Goal: Book appointment/travel/reservation

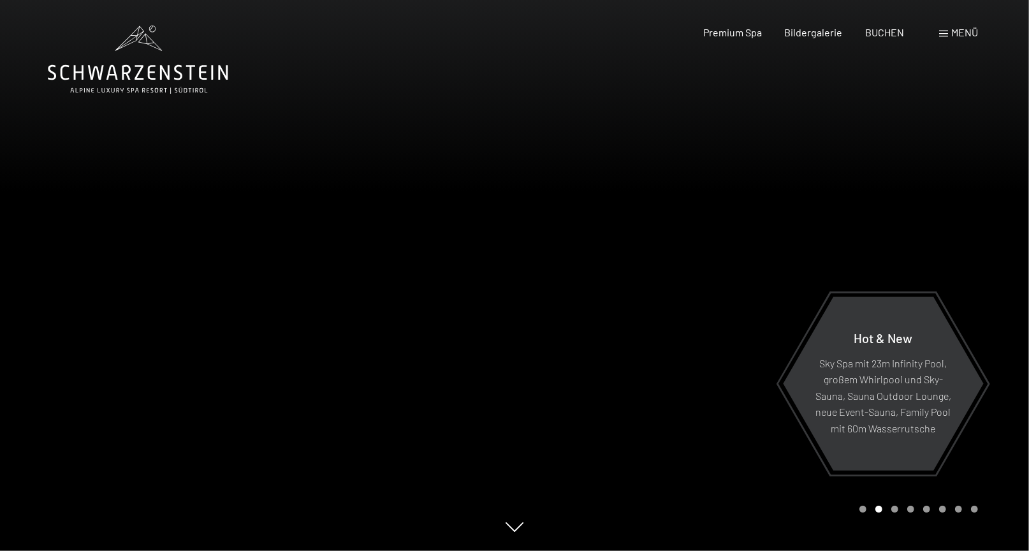
click at [864, 509] on div "Carousel Page 1" at bounding box center [862, 508] width 7 height 7
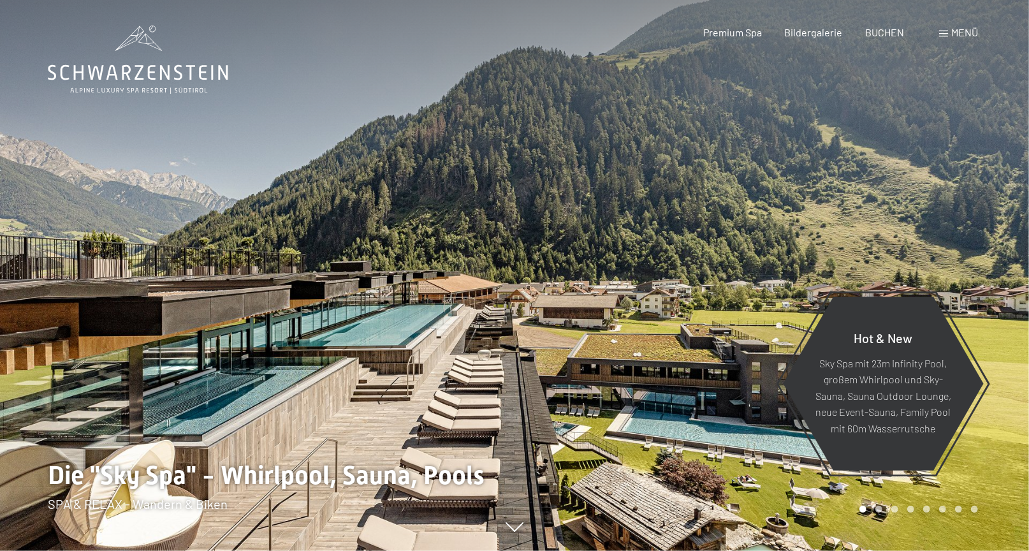
click at [874, 507] on div "Carousel Pagination" at bounding box center [916, 508] width 123 height 7
click at [880, 509] on div "Carousel Page 2" at bounding box center [878, 508] width 7 height 7
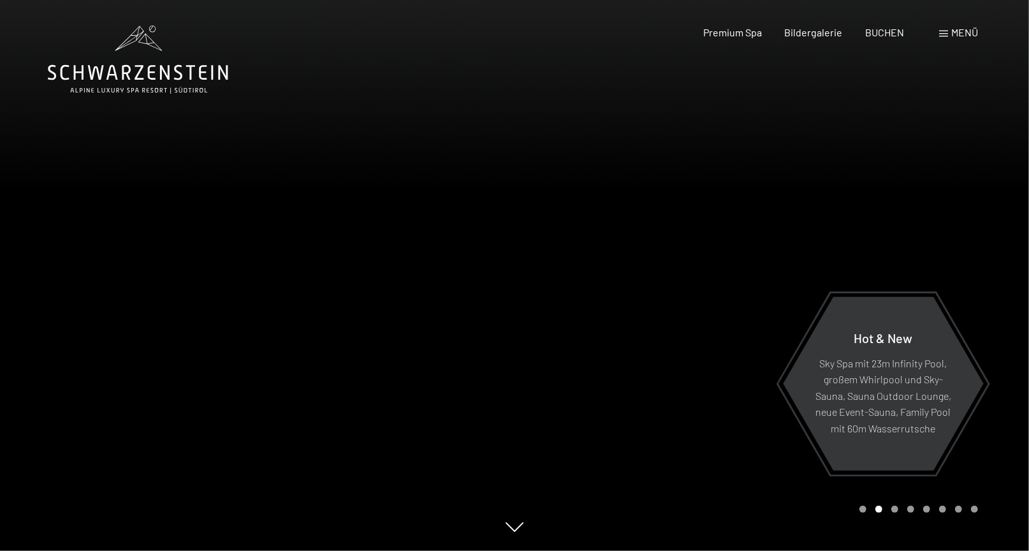
click at [897, 510] on div "Carousel Page 3" at bounding box center [894, 508] width 7 height 7
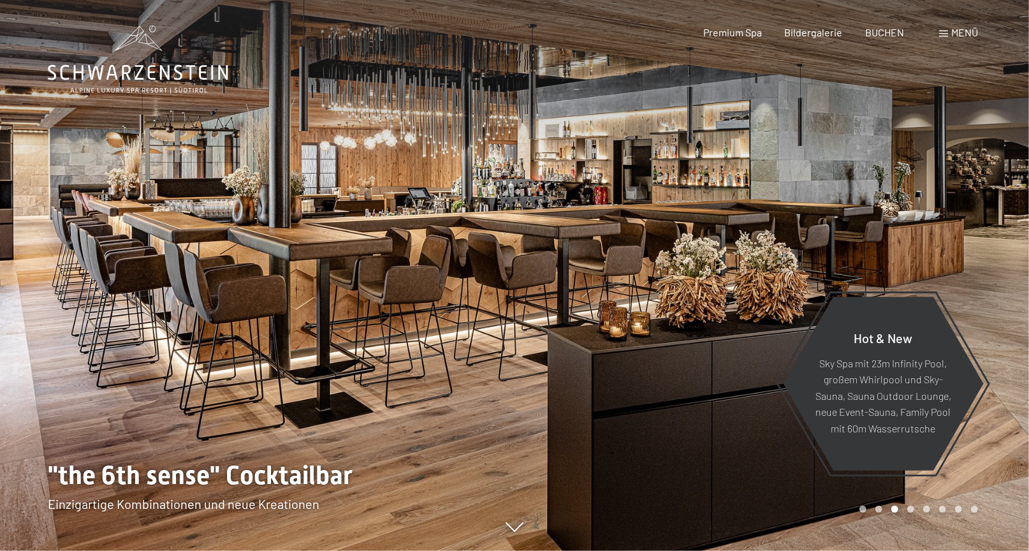
click at [879, 510] on div "Carousel Page 2" at bounding box center [878, 508] width 7 height 7
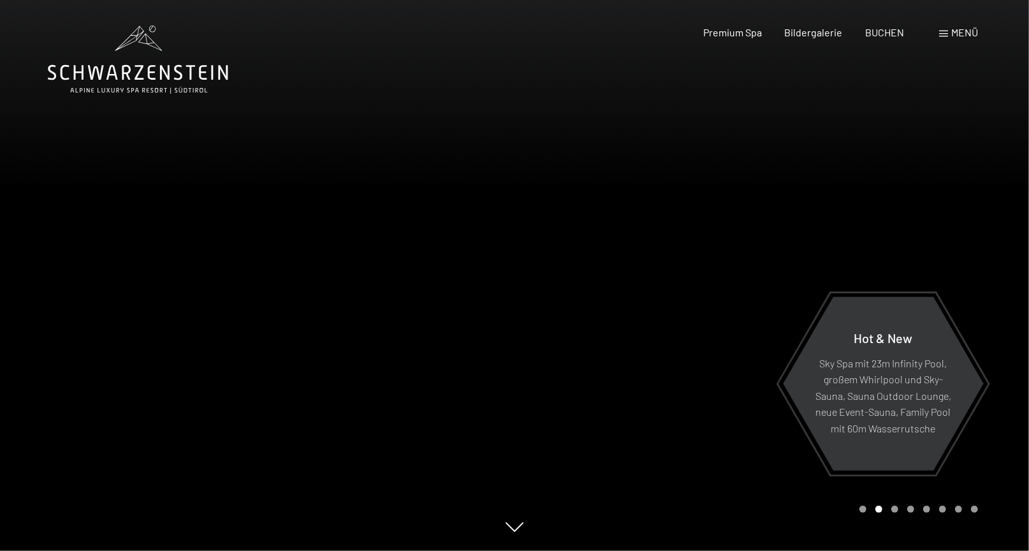
click at [893, 507] on div "Carousel Page 3" at bounding box center [894, 508] width 7 height 7
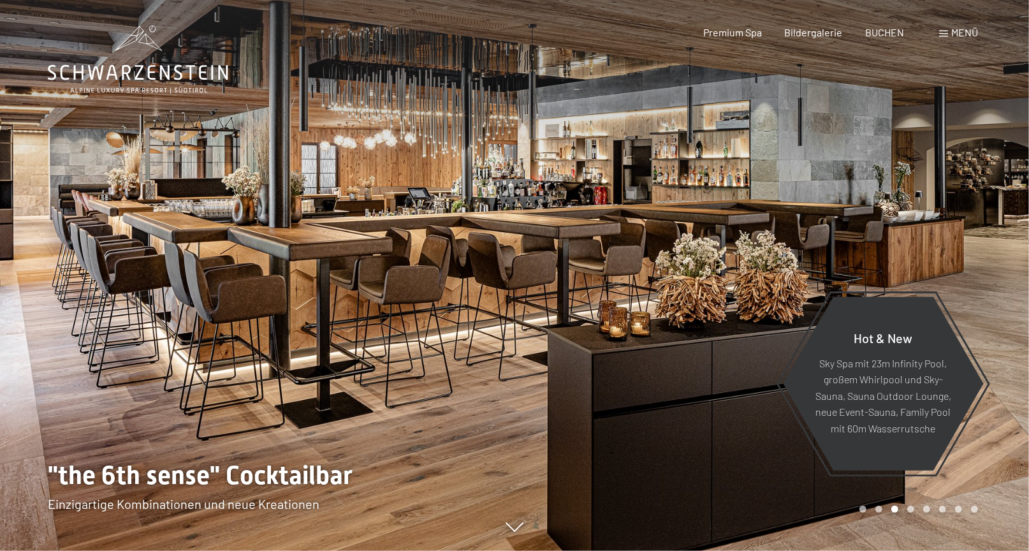
click at [909, 509] on div "Carousel Page 4" at bounding box center [910, 508] width 7 height 7
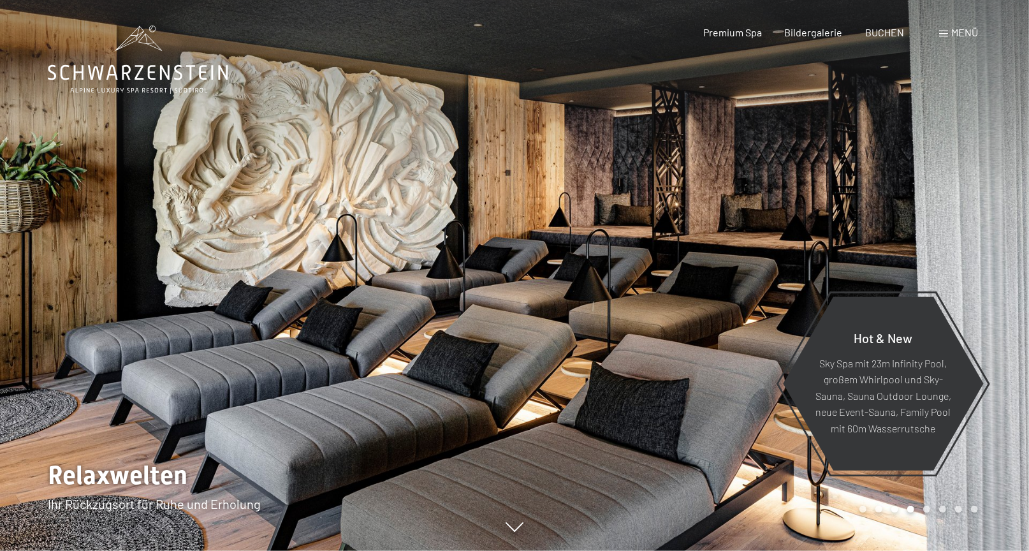
click at [928, 507] on div "Carousel Page 5" at bounding box center [926, 508] width 7 height 7
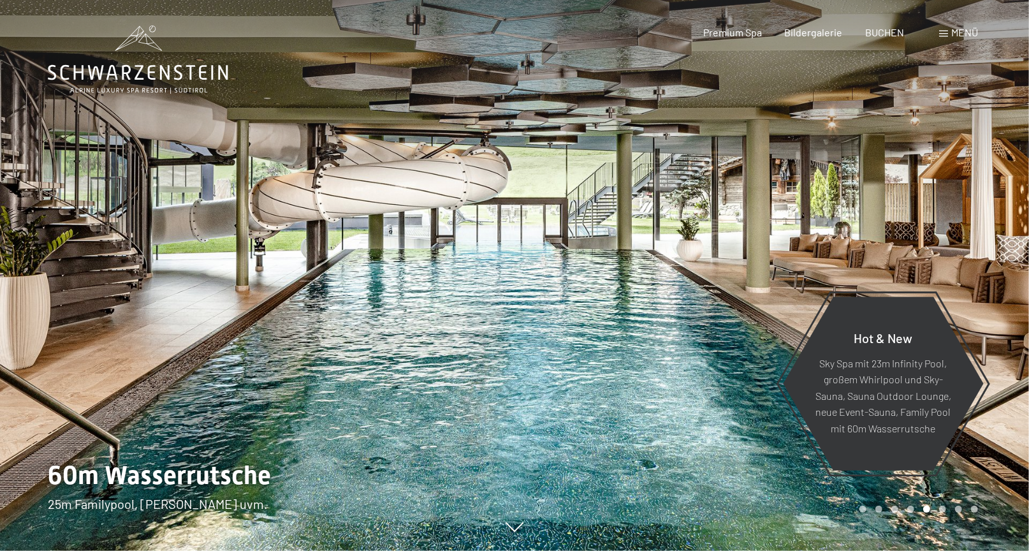
click at [943, 509] on div "Carousel Page 6" at bounding box center [942, 508] width 7 height 7
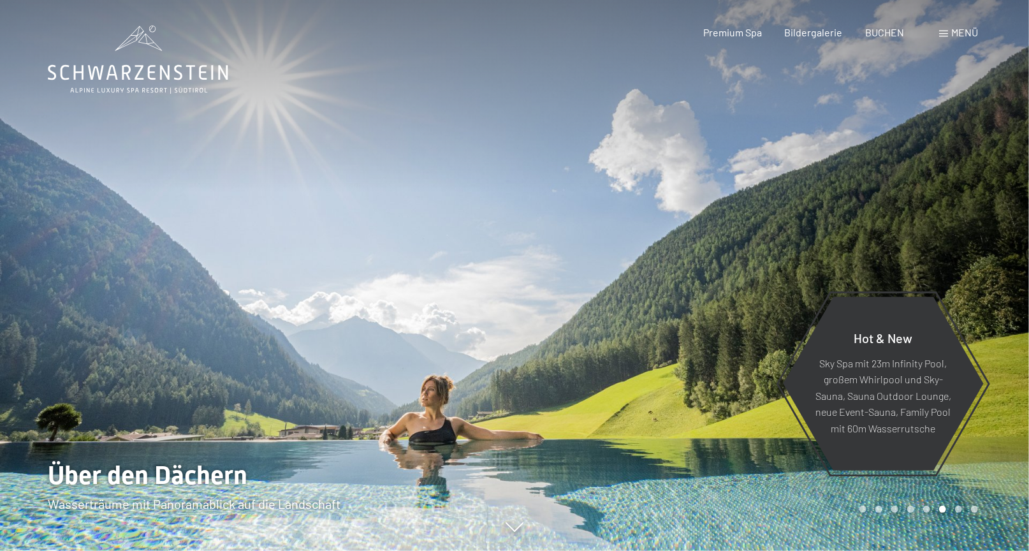
click at [957, 507] on div "Carousel Page 7" at bounding box center [958, 508] width 7 height 7
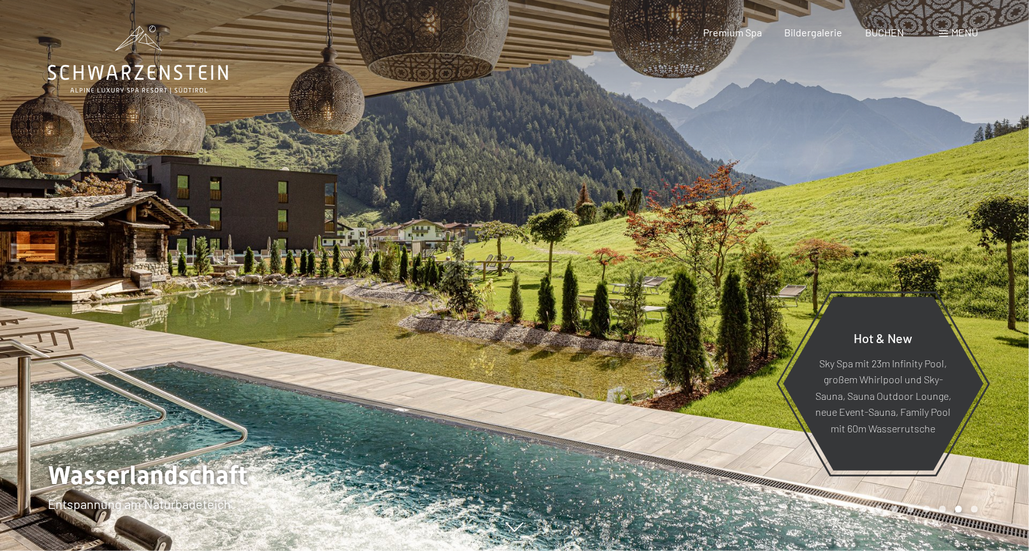
click at [978, 511] on div at bounding box center [771, 275] width 514 height 551
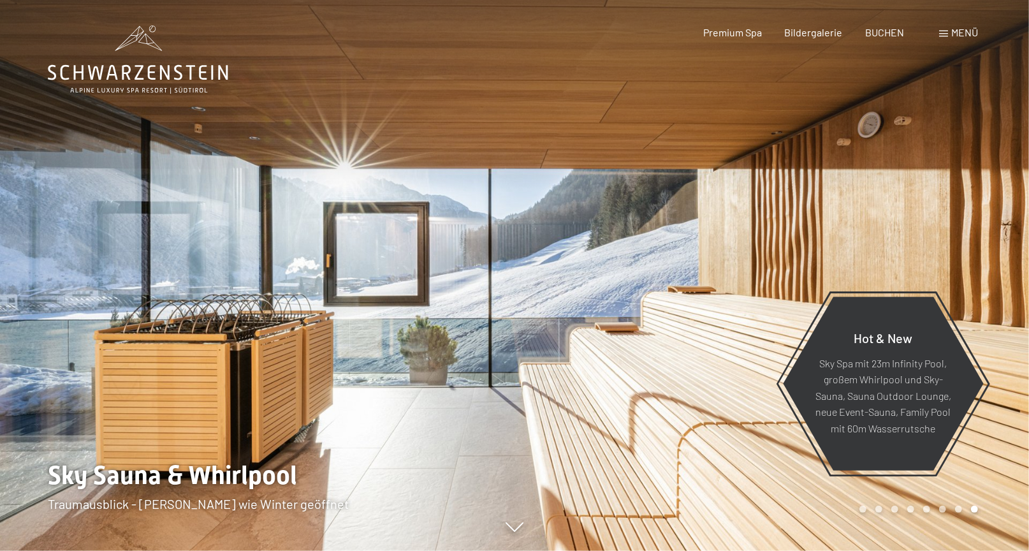
click at [978, 511] on div at bounding box center [771, 275] width 514 height 551
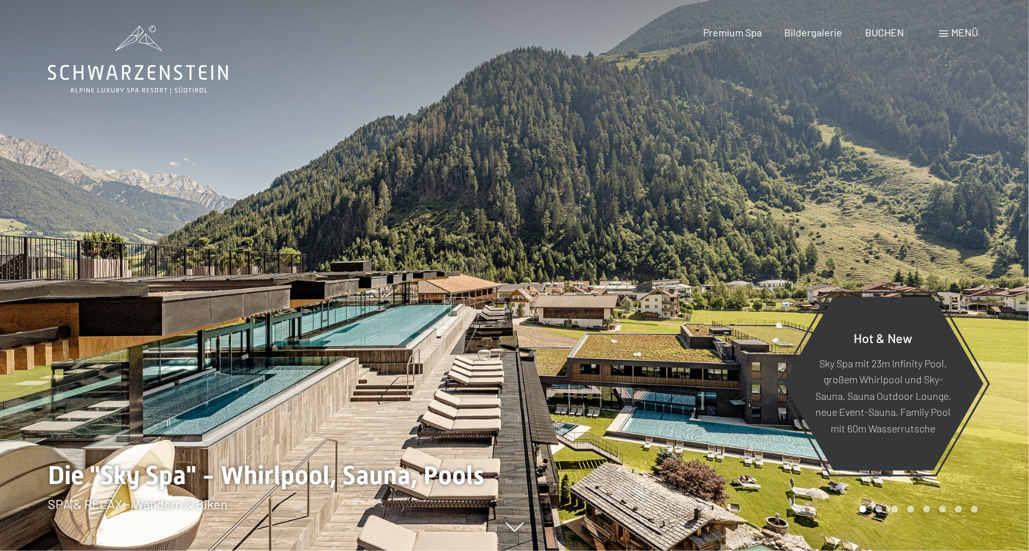
click at [989, 509] on div at bounding box center [771, 275] width 514 height 551
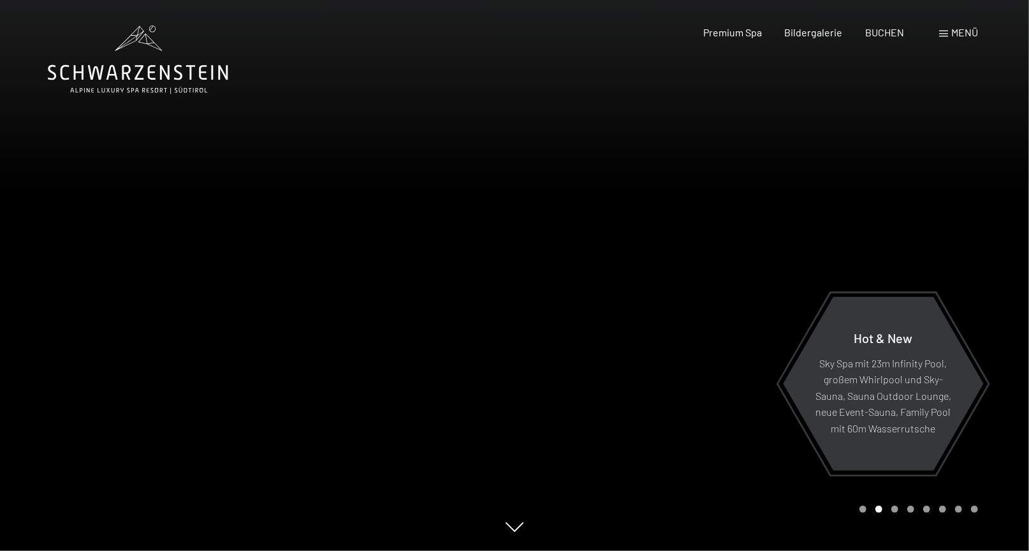
click at [989, 509] on div at bounding box center [771, 275] width 514 height 551
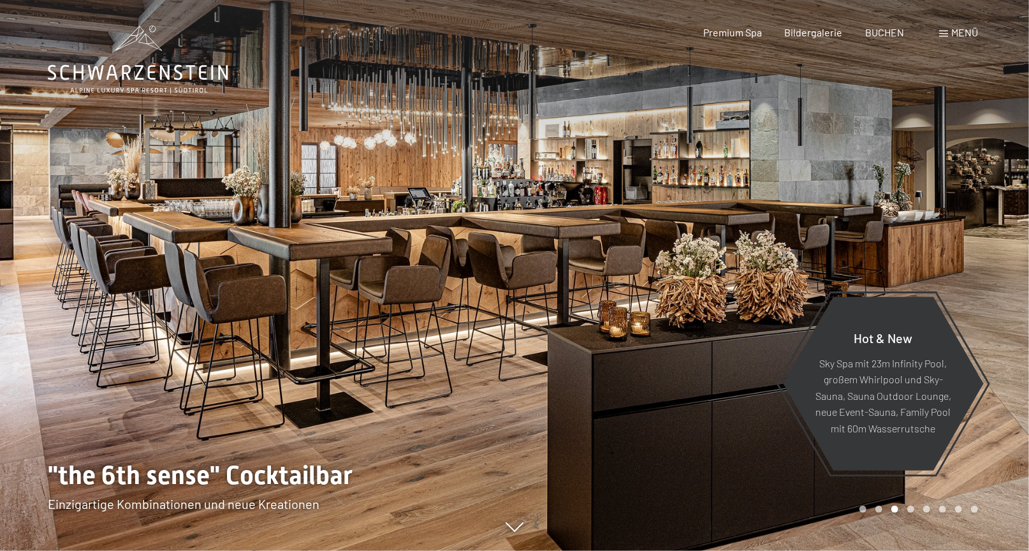
click at [989, 509] on div at bounding box center [771, 275] width 514 height 551
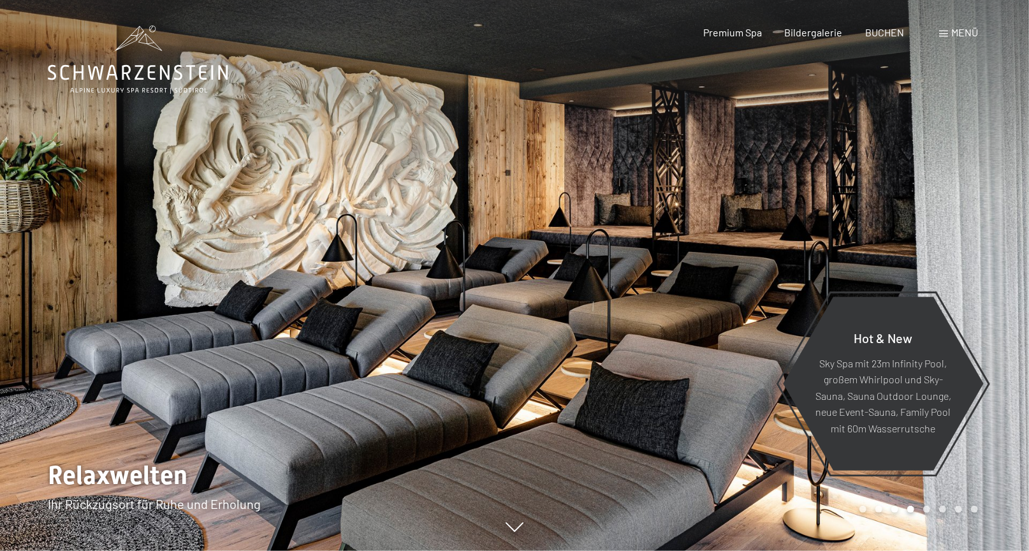
click at [989, 509] on div at bounding box center [771, 275] width 514 height 551
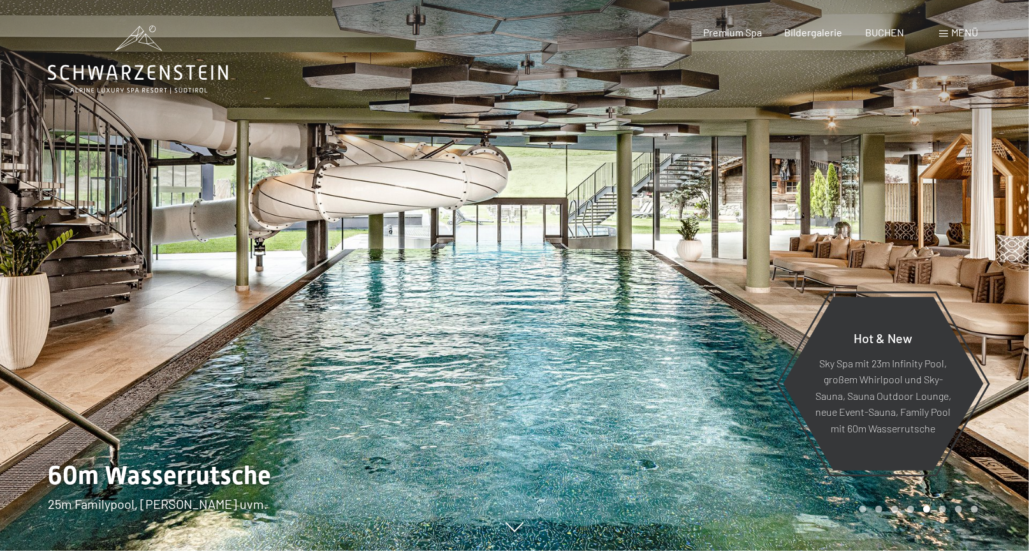
click at [989, 509] on div at bounding box center [771, 275] width 514 height 551
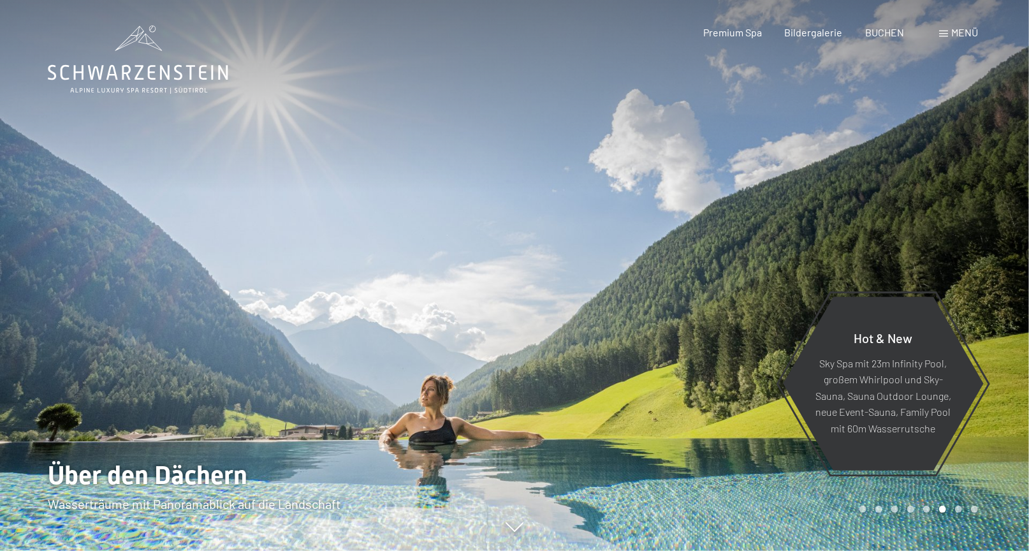
click at [989, 509] on div at bounding box center [771, 275] width 514 height 551
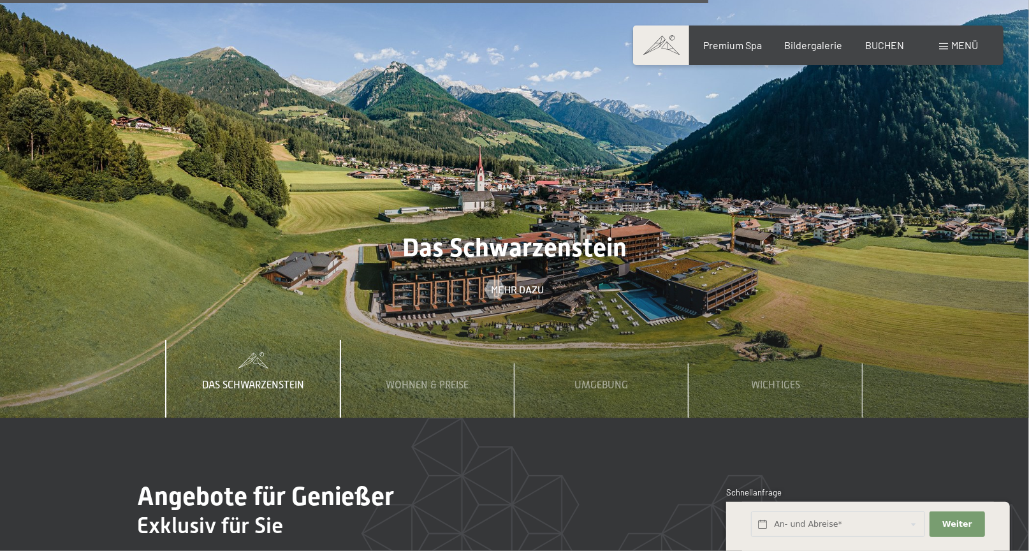
scroll to position [4081, 0]
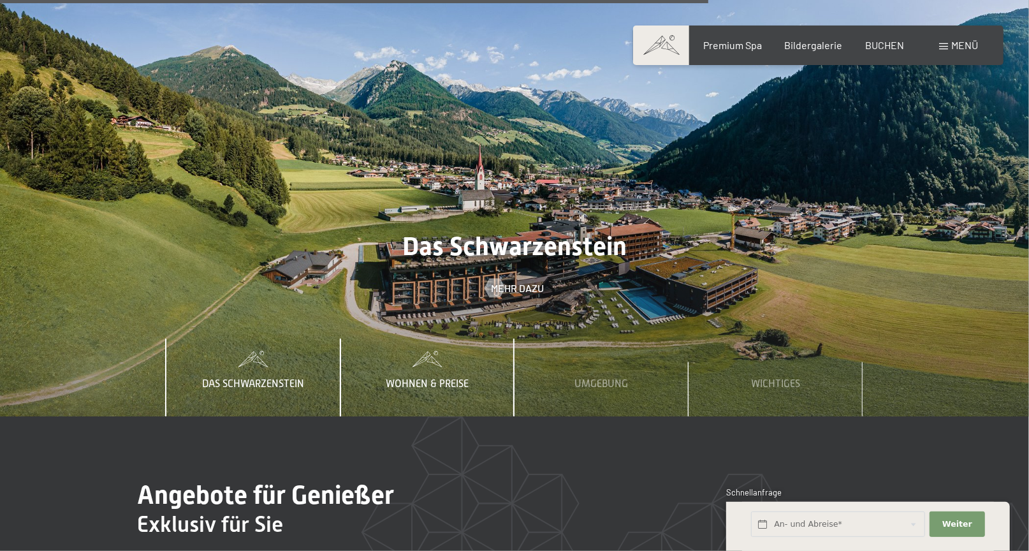
click at [454, 378] on span "Wohnen & Preise" at bounding box center [427, 383] width 83 height 11
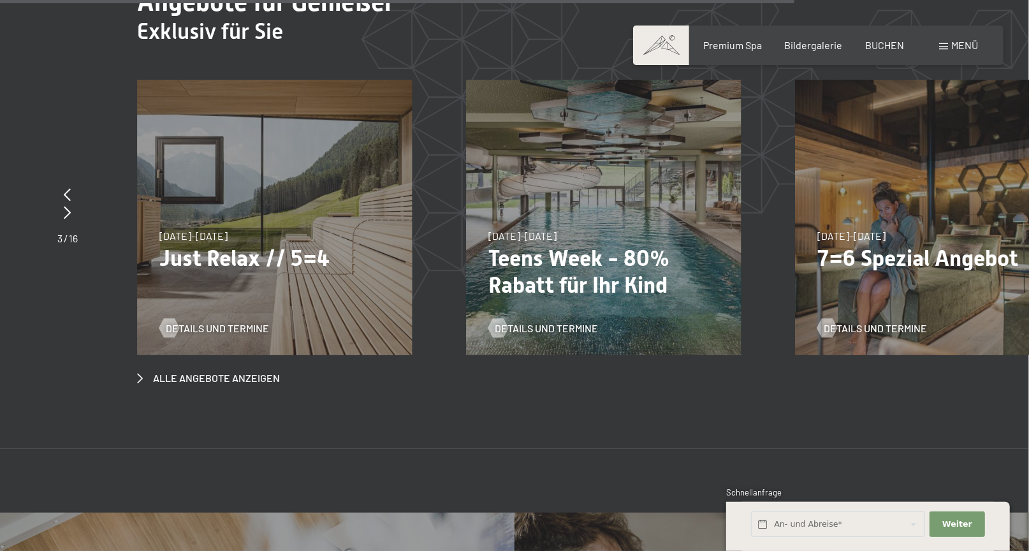
scroll to position [4575, 0]
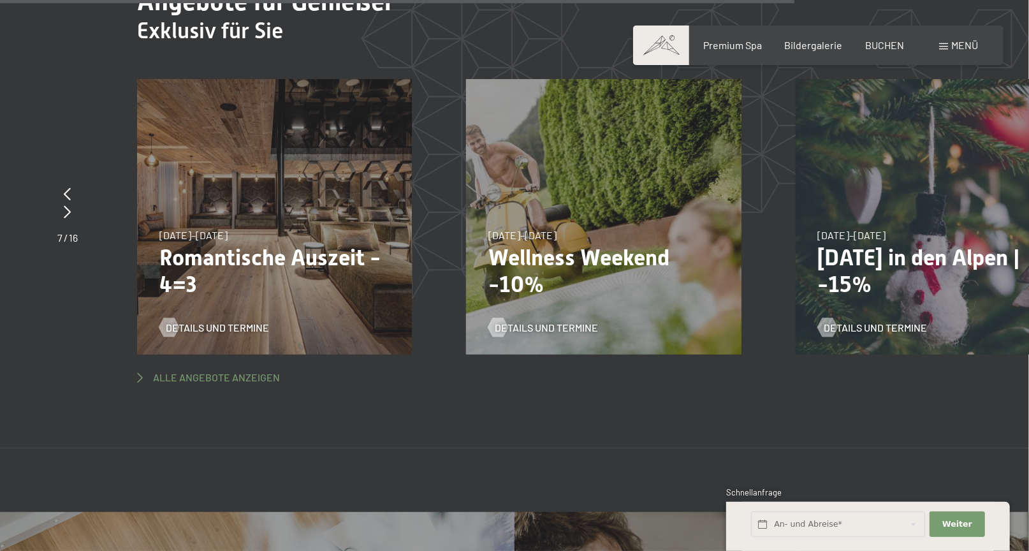
click at [262, 370] on span "Alle Angebote anzeigen" at bounding box center [216, 377] width 127 height 14
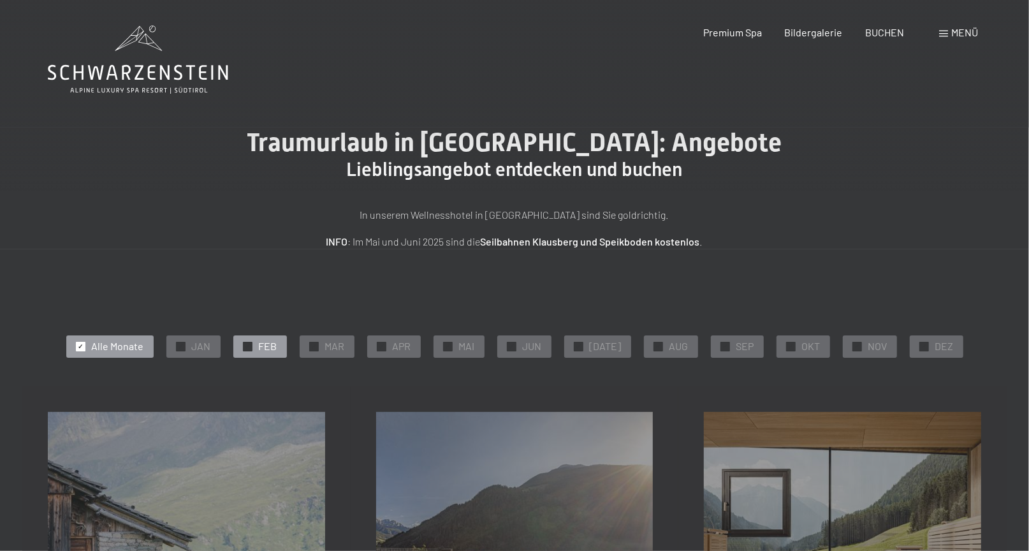
click at [273, 346] on span "FEB" at bounding box center [268, 346] width 18 height 14
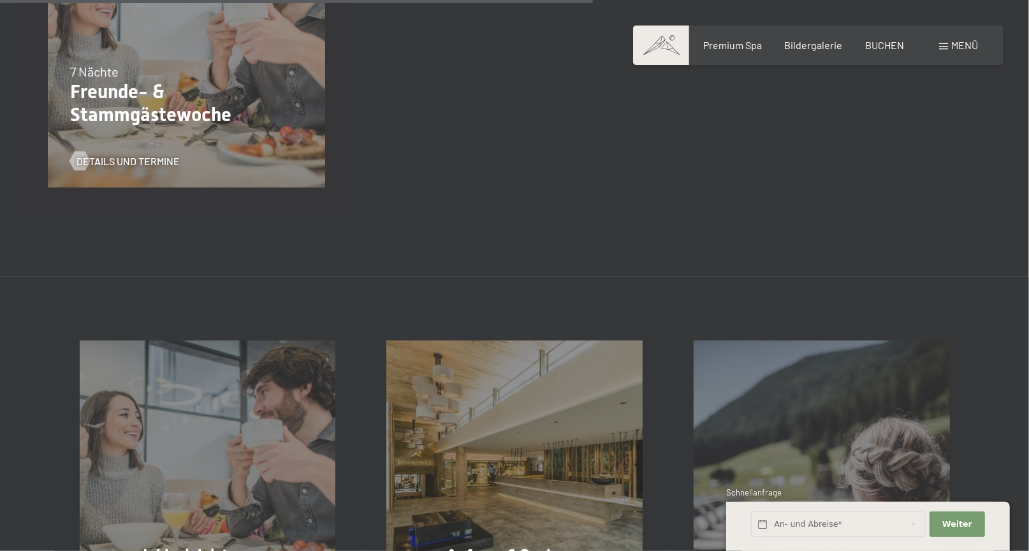
scroll to position [815, 0]
